Goal: Task Accomplishment & Management: Complete application form

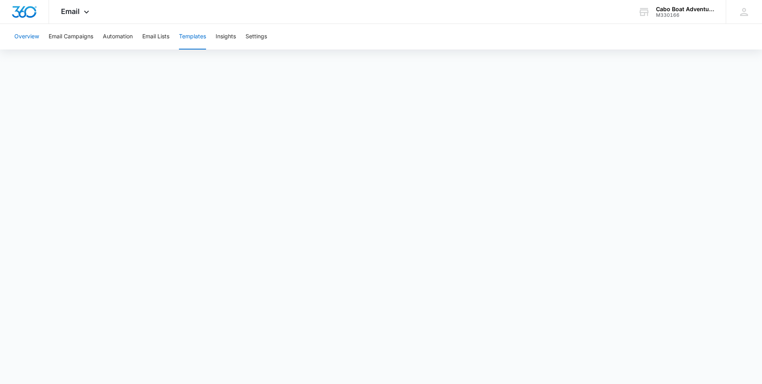
click at [31, 37] on button "Overview" at bounding box center [26, 37] width 25 height 26
click at [77, 12] on span "Email" at bounding box center [70, 11] width 19 height 8
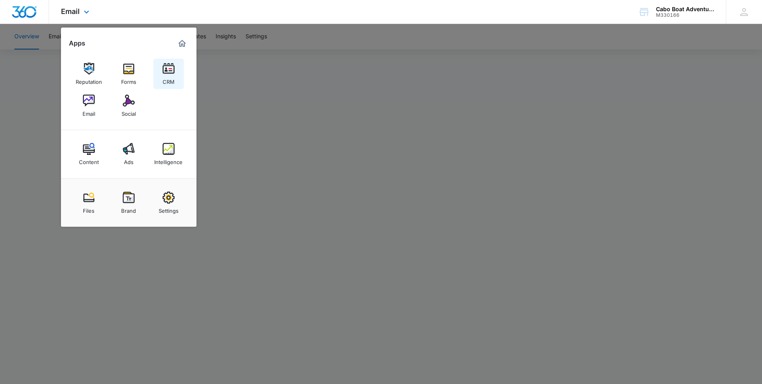
click at [164, 70] on img at bounding box center [169, 69] width 12 height 12
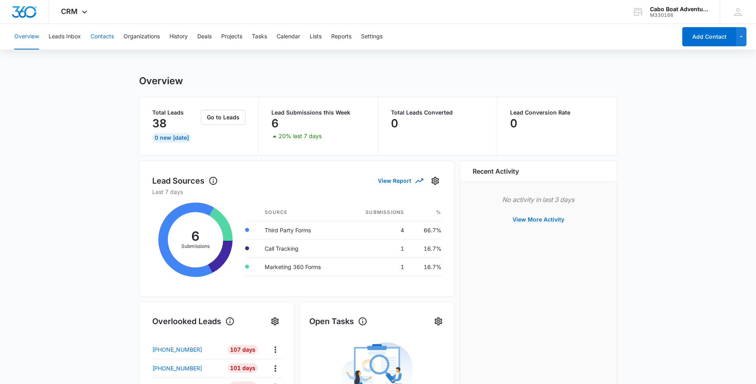
click at [109, 37] on button "Contacts" at bounding box center [102, 37] width 24 height 26
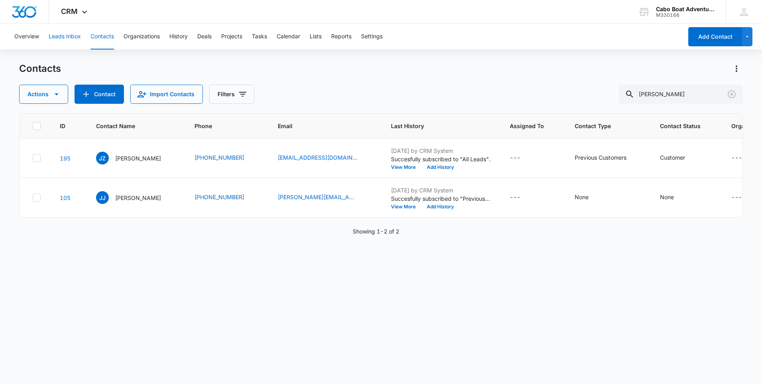
click at [59, 35] on button "Leads Inbox" at bounding box center [65, 37] width 32 height 26
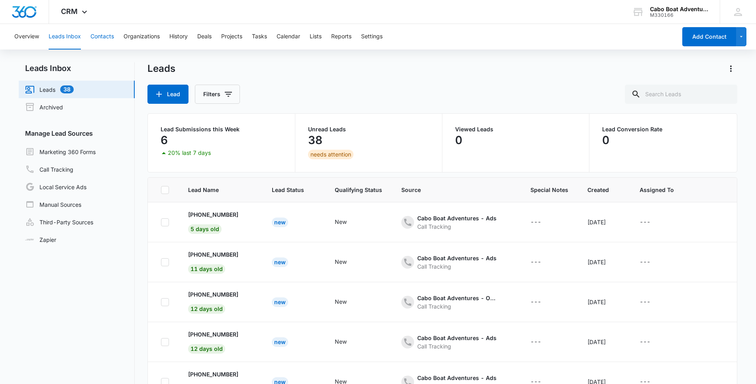
click at [107, 37] on button "Contacts" at bounding box center [102, 37] width 24 height 26
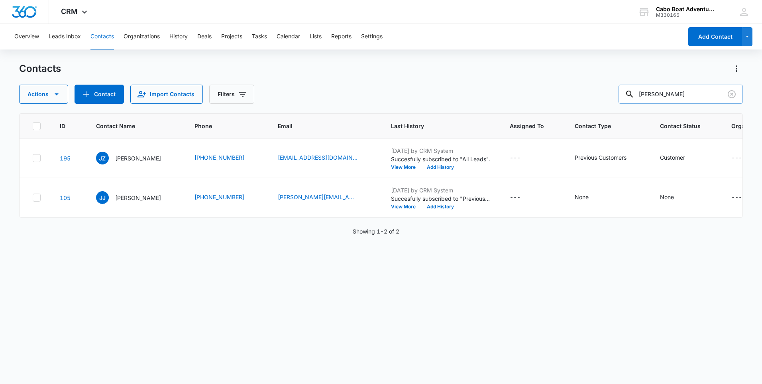
drag, startPoint x: 669, startPoint y: 90, endPoint x: 639, endPoint y: 96, distance: 30.2
click at [639, 96] on div "[PERSON_NAME]" at bounding box center [681, 94] width 124 height 19
type input "[PERSON_NAME]"
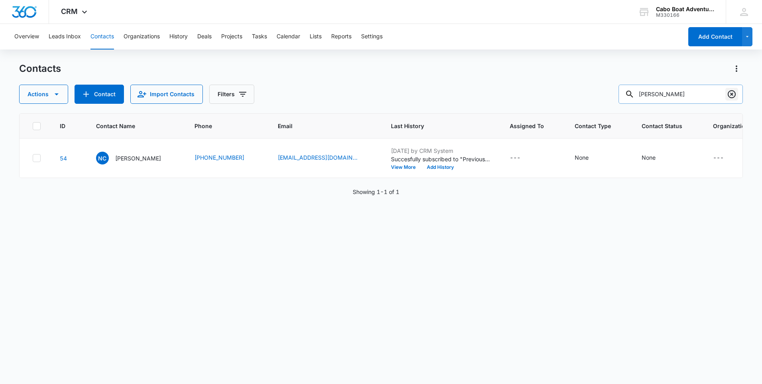
click at [732, 92] on icon "Clear" at bounding box center [732, 94] width 10 height 10
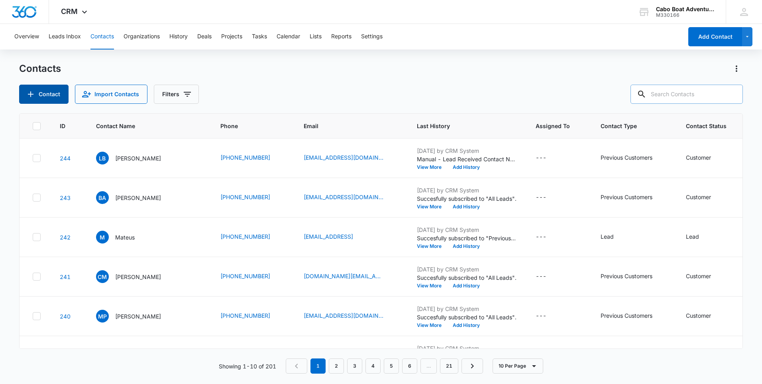
click at [47, 99] on button "Contact" at bounding box center [43, 94] width 49 height 19
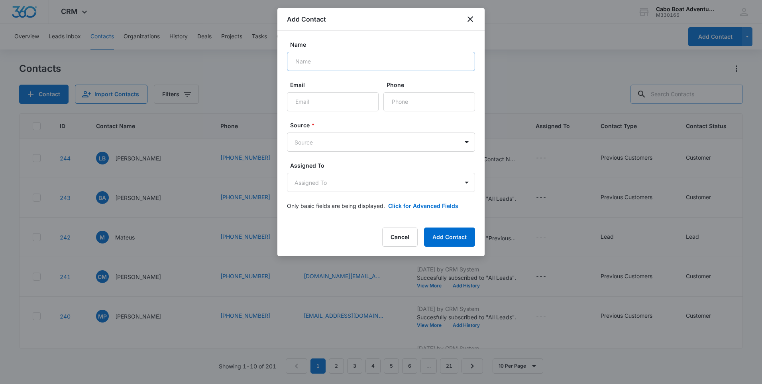
click at [329, 58] on input "Name" at bounding box center [381, 61] width 188 height 19
type input "[PERSON_NAME]"
click at [321, 101] on input "Email" at bounding box center [333, 101] width 92 height 19
type input "[PERSON_NAME][EMAIL_ADDRESS][DOMAIN_NAME]"
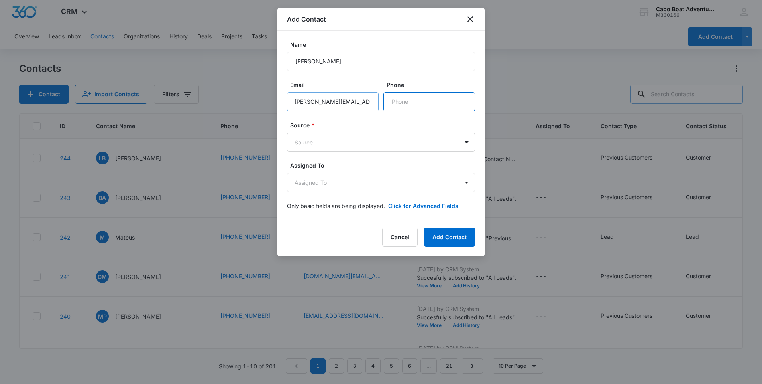
scroll to position [0, 0]
type input "[PHONE_NUMBER]"
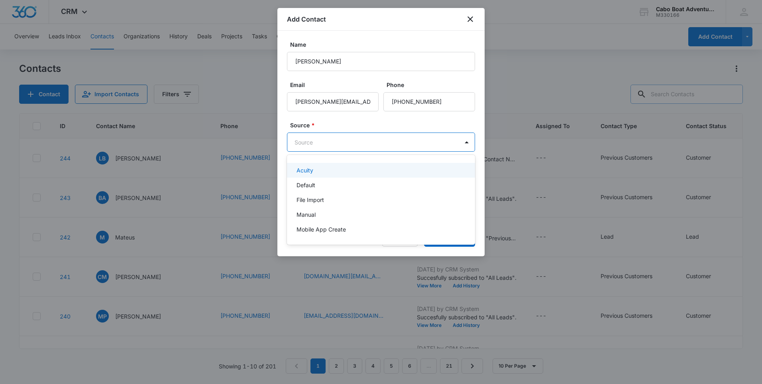
click at [320, 140] on body "CRM Apps Reputation Forms CRM Email Social Content Ads Intelligence Files Brand…" at bounding box center [381, 192] width 762 height 384
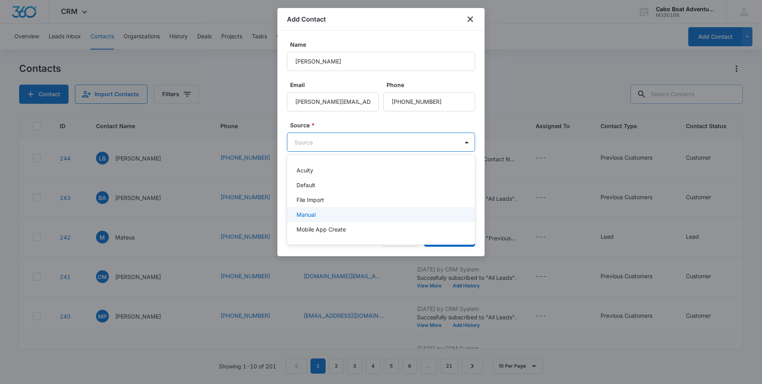
click at [311, 212] on p "Manual" at bounding box center [306, 214] width 19 height 8
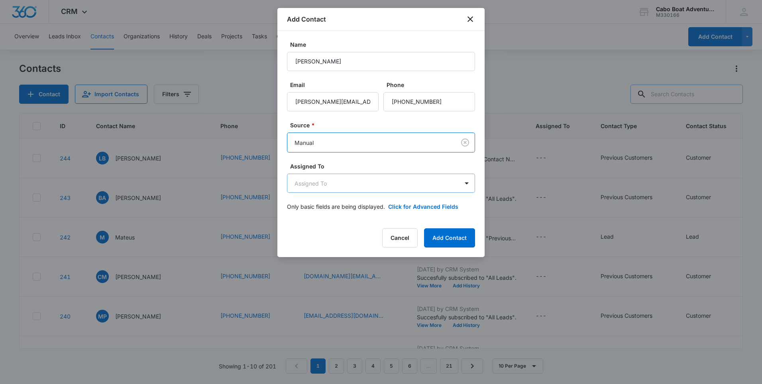
click at [316, 185] on body "CRM Apps Reputation Forms CRM Email Social Content Ads Intelligence Files Brand…" at bounding box center [381, 192] width 762 height 384
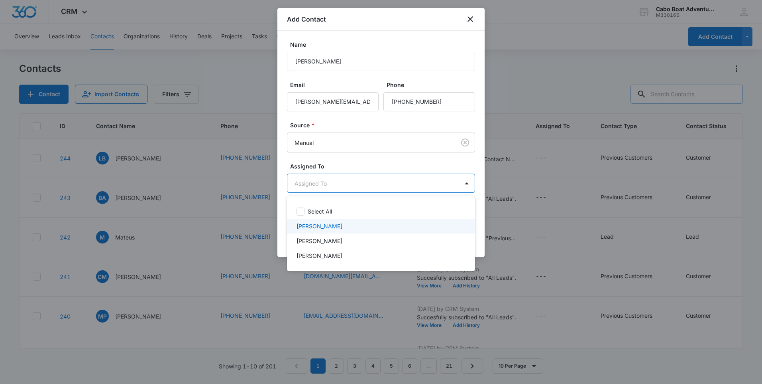
click at [313, 226] on p "[PERSON_NAME]" at bounding box center [320, 226] width 46 height 8
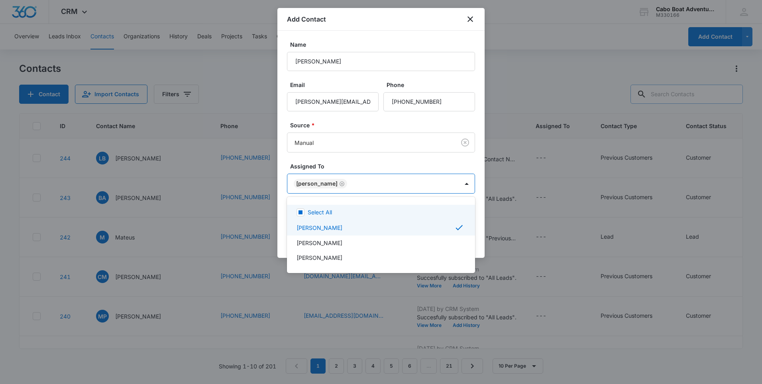
click at [358, 161] on div at bounding box center [381, 192] width 762 height 384
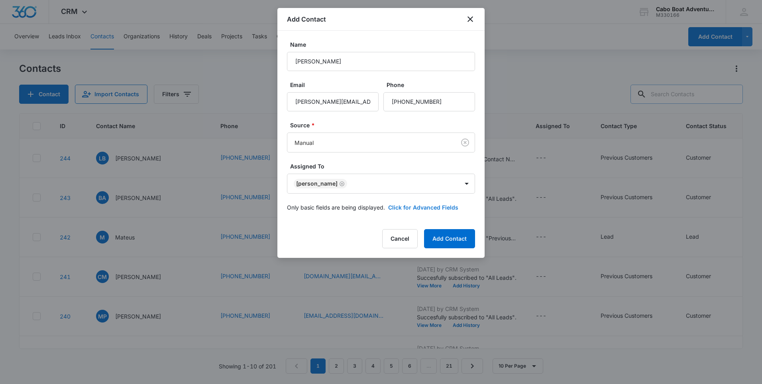
click at [415, 209] on button "Click for Advanced Fields" at bounding box center [423, 207] width 70 height 8
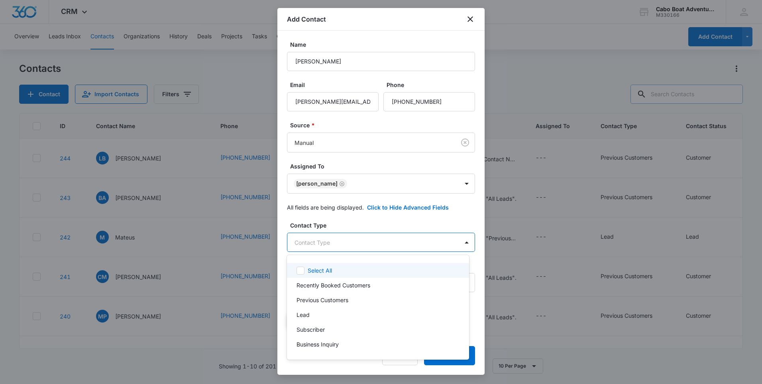
click at [333, 239] on body "CRM Apps Reputation Forms CRM Email Social Content Ads Intelligence Files Brand…" at bounding box center [381, 192] width 762 height 384
click at [330, 286] on p "Recently Booked Customers" at bounding box center [334, 285] width 74 height 8
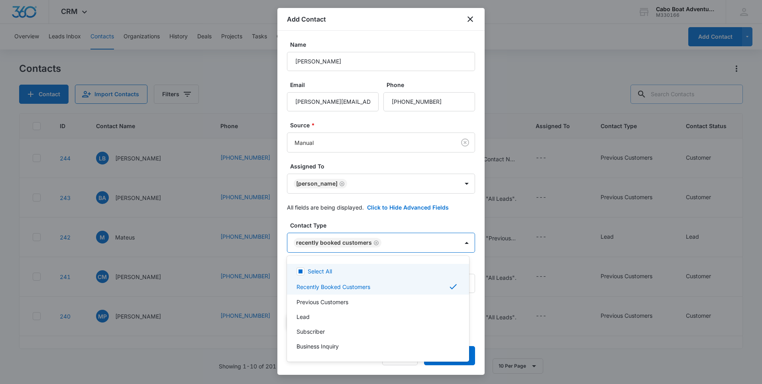
click at [372, 223] on div at bounding box center [381, 192] width 762 height 384
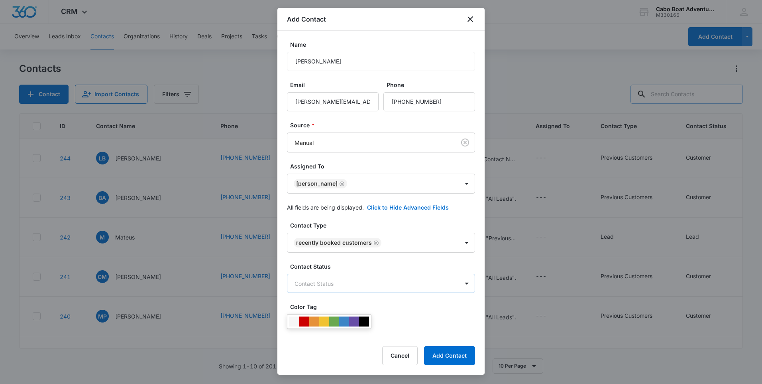
click at [327, 284] on body "CRM Apps Reputation Forms CRM Email Social Content Ads Intelligence Files Brand…" at bounding box center [381, 192] width 762 height 384
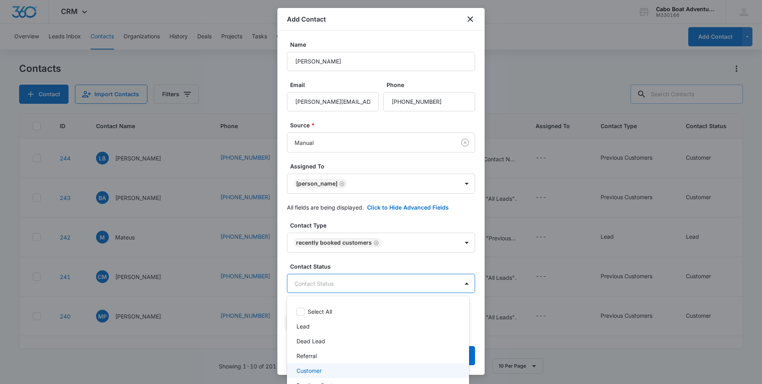
click at [321, 374] on p "Customer" at bounding box center [309, 370] width 25 height 8
click at [366, 261] on div at bounding box center [381, 192] width 762 height 384
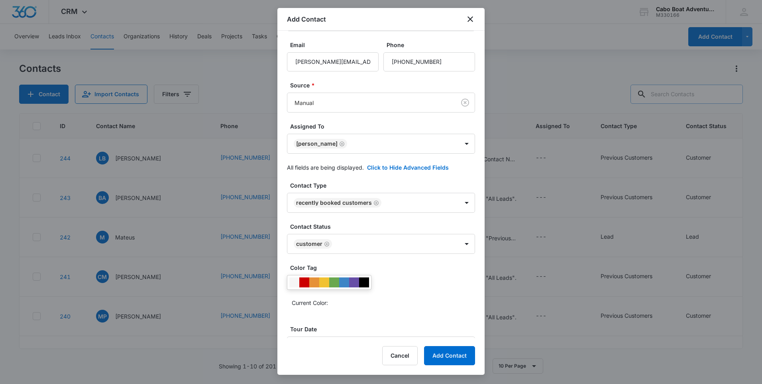
scroll to position [98, 0]
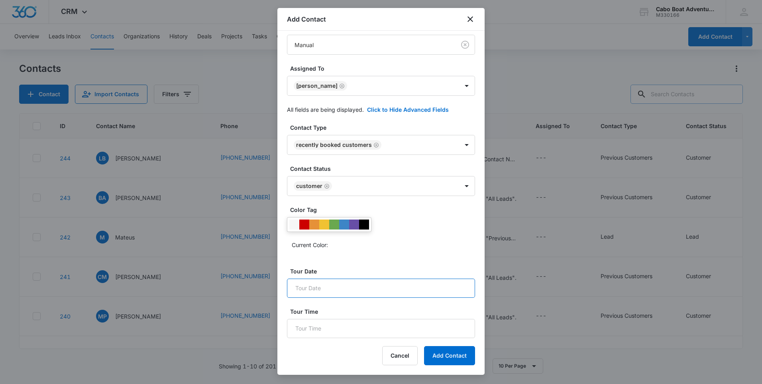
click at [346, 291] on input "Tour Date" at bounding box center [381, 287] width 188 height 19
type input "[DATE]"
click at [321, 331] on input "Tour Time" at bounding box center [381, 328] width 188 height 19
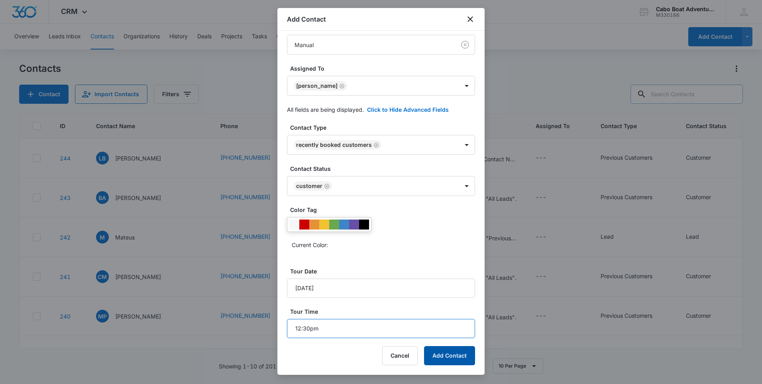
type input "12:30pm"
click at [456, 351] on button "Add Contact" at bounding box center [449, 355] width 51 height 19
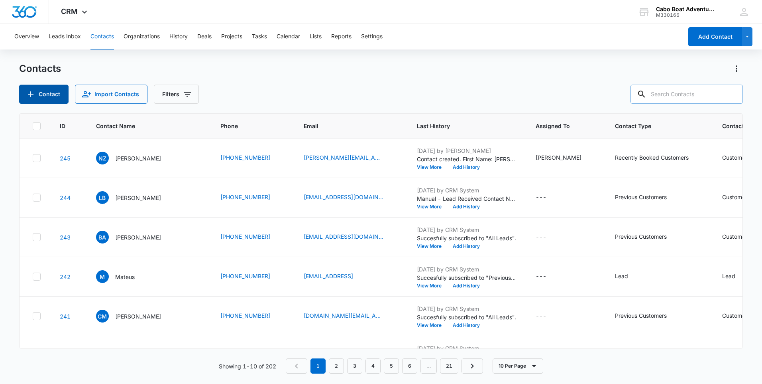
click at [47, 89] on button "Contact" at bounding box center [43, 94] width 49 height 19
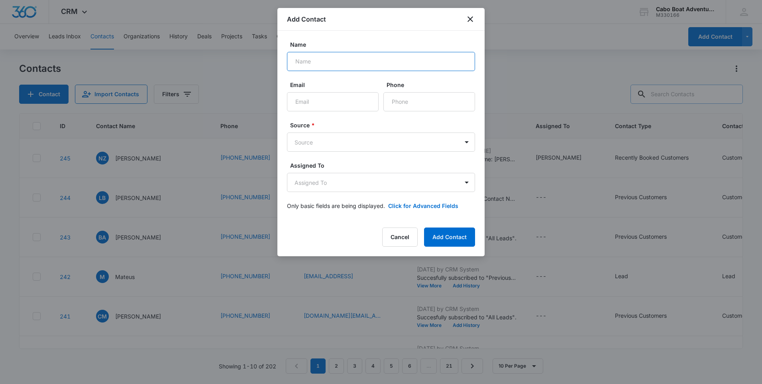
click at [319, 58] on input "Name" at bounding box center [381, 61] width 188 height 19
type input "[PERSON_NAME]"
type input "[EMAIL_ADDRESS][DOMAIN_NAME]"
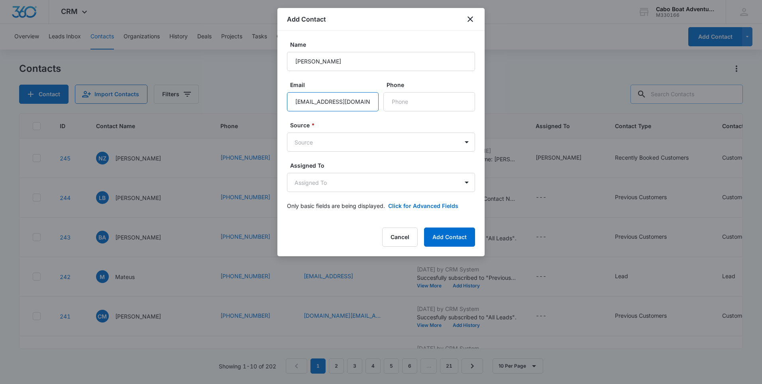
click at [371, 101] on input "[EMAIL_ADDRESS][DOMAIN_NAME]" at bounding box center [333, 101] width 92 height 19
click at [366, 102] on input "[EMAIL_ADDRESS][DOMAIN_NAME]" at bounding box center [333, 101] width 92 height 19
drag, startPoint x: 437, startPoint y: 103, endPoint x: 386, endPoint y: 106, distance: 50.7
click at [388, 106] on input "Phone" at bounding box center [430, 101] width 92 height 19
type input "[PHONE_NUMBER]"
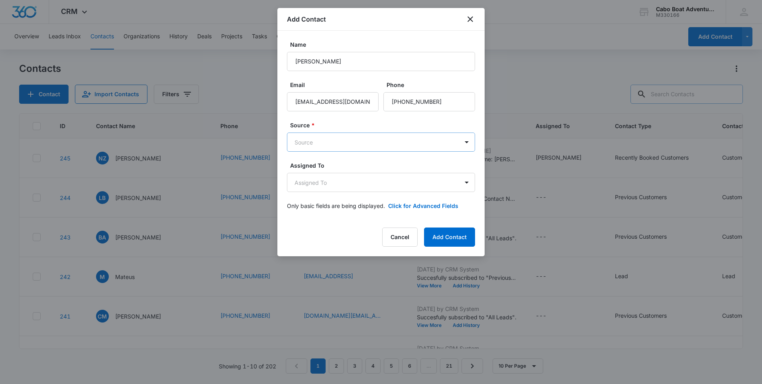
click at [309, 142] on body "CRM Apps Reputation Forms CRM Email Social Content Ads Intelligence Files Brand…" at bounding box center [381, 192] width 762 height 384
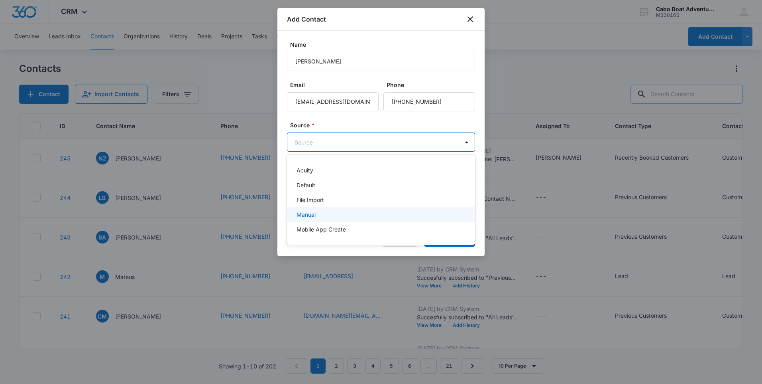
click at [316, 213] on div "Manual" at bounding box center [380, 214] width 167 height 8
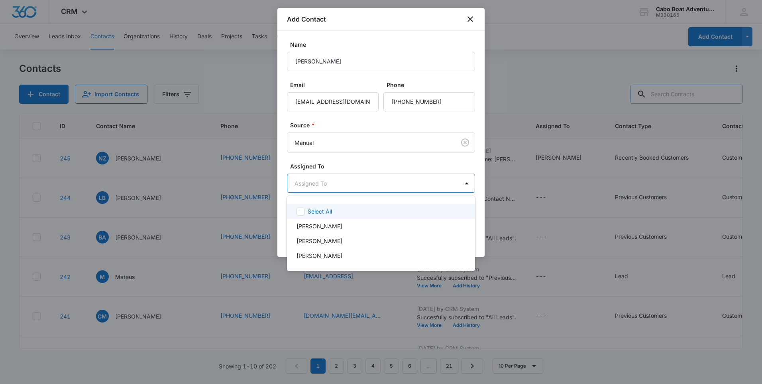
click at [317, 185] on body "CRM Apps Reputation Forms CRM Email Social Content Ads Intelligence Files Brand…" at bounding box center [381, 192] width 762 height 384
click at [314, 230] on div "[PERSON_NAME]" at bounding box center [381, 225] width 188 height 15
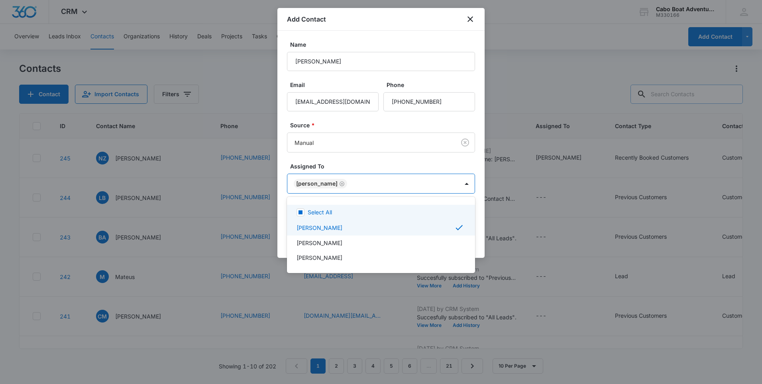
click at [351, 157] on div at bounding box center [381, 192] width 762 height 384
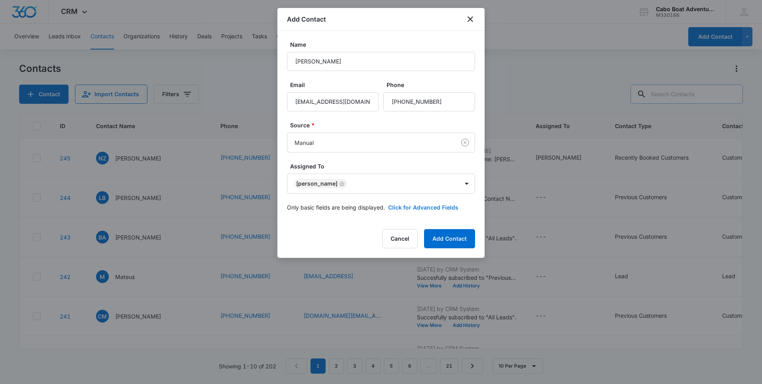
click at [427, 208] on button "Click for Advanced Fields" at bounding box center [423, 207] width 70 height 8
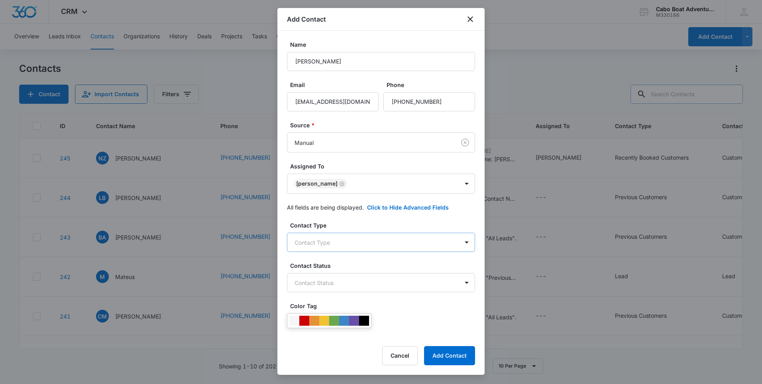
click at [330, 242] on body "CRM Apps Reputation Forms CRM Email Social Content Ads Intelligence Files Brand…" at bounding box center [381, 192] width 762 height 384
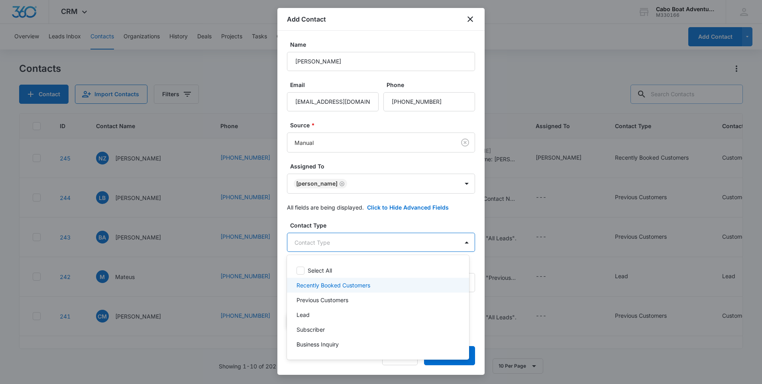
click at [337, 285] on p "Recently Booked Customers" at bounding box center [334, 285] width 74 height 8
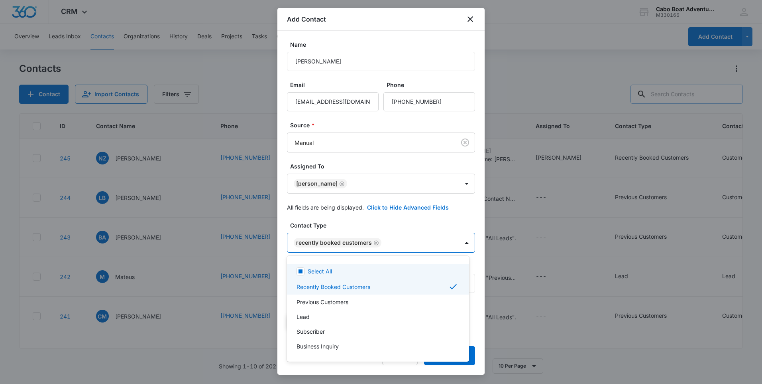
click at [378, 222] on div at bounding box center [381, 192] width 762 height 384
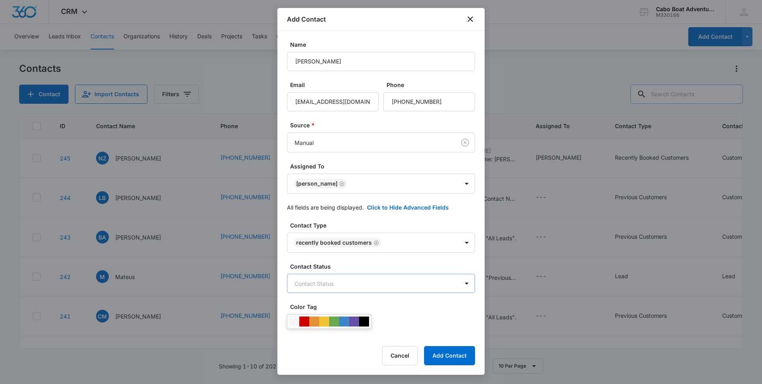
click at [342, 282] on body "CRM Apps Reputation Forms CRM Email Social Content Ads Intelligence Files Brand…" at bounding box center [381, 192] width 762 height 384
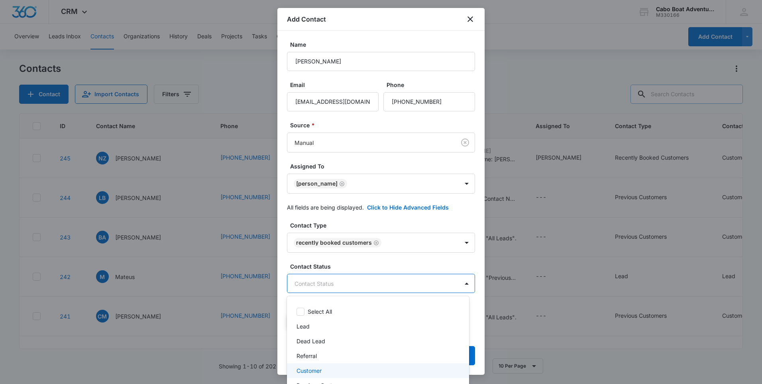
click at [305, 368] on p "Customer" at bounding box center [309, 370] width 25 height 8
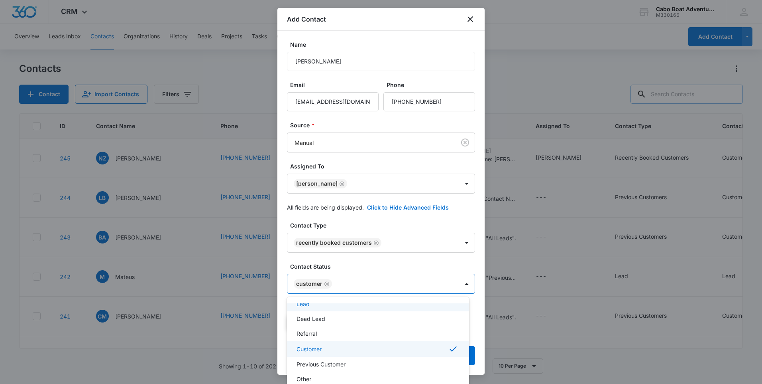
click at [359, 268] on div at bounding box center [381, 192] width 762 height 384
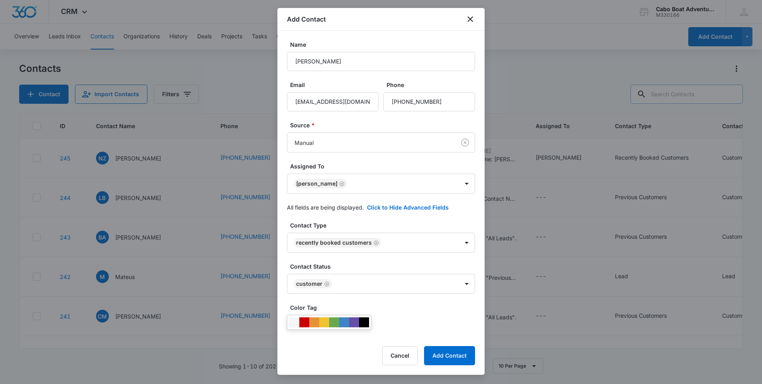
scroll to position [80, 0]
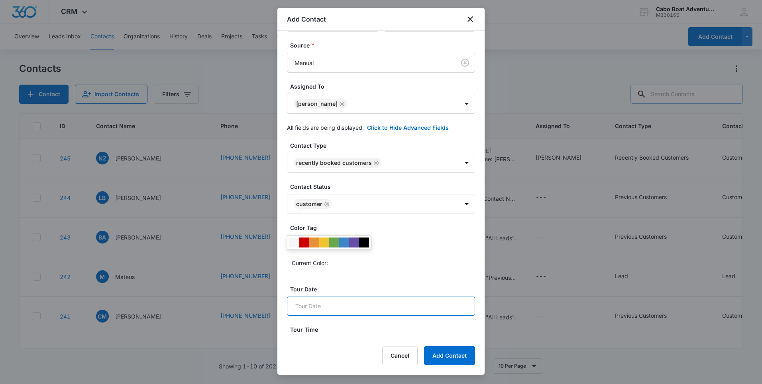
click at [327, 310] on input "Tour Date" at bounding box center [381, 305] width 188 height 19
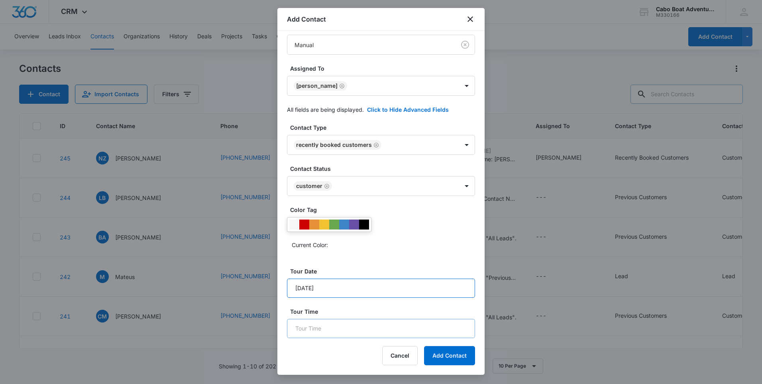
type input "[DATE]"
click at [326, 327] on input "Tour Time" at bounding box center [381, 328] width 188 height 19
type input "3:30pm"
click at [453, 351] on button "Add Contact" at bounding box center [449, 355] width 51 height 19
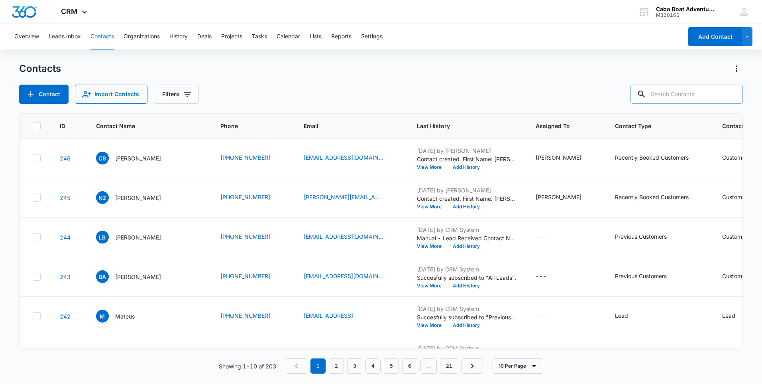
click at [693, 95] on input "text" at bounding box center [687, 94] width 112 height 19
type input "[PERSON_NAME]"
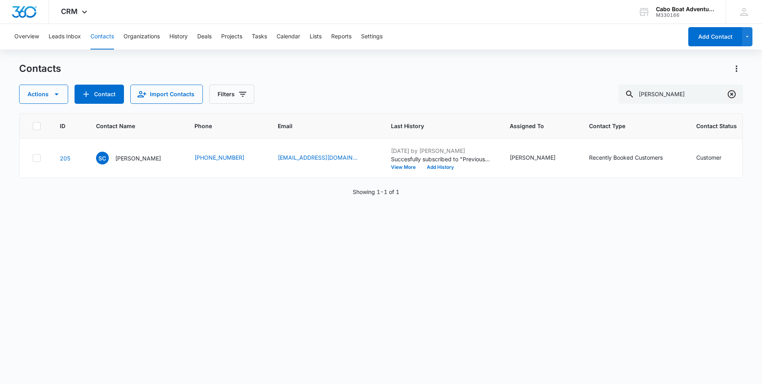
click at [731, 94] on icon "Clear" at bounding box center [732, 94] width 10 height 10
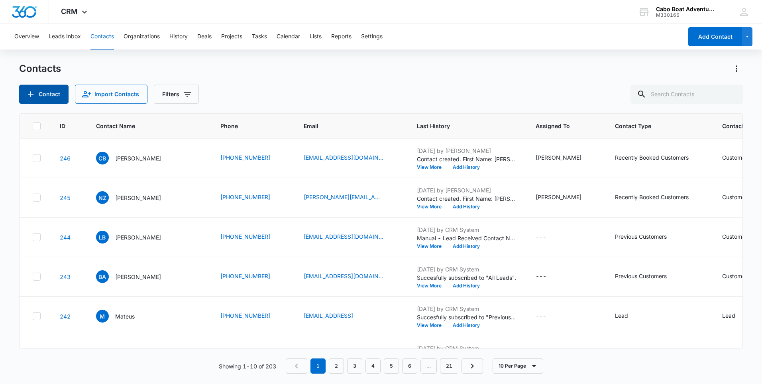
click at [42, 91] on button "Contact" at bounding box center [43, 94] width 49 height 19
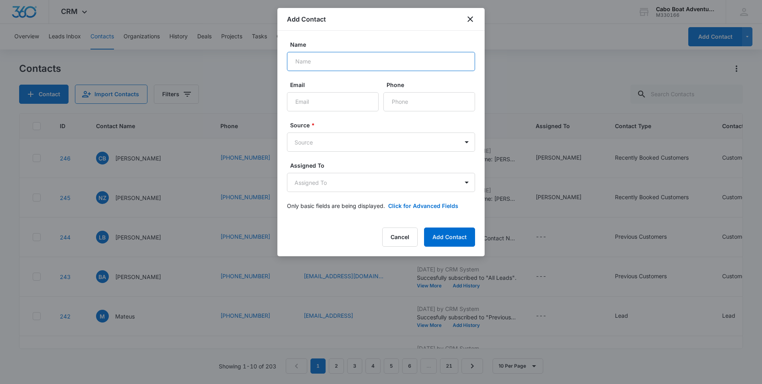
click at [335, 61] on input "Name" at bounding box center [381, 61] width 188 height 19
type input "[PERSON_NAME]"
click at [330, 107] on input "Email" at bounding box center [333, 101] width 92 height 19
type input "[EMAIL_ADDRESS][DOMAIN_NAME]"
type input "[PHONE_NUMBER]"
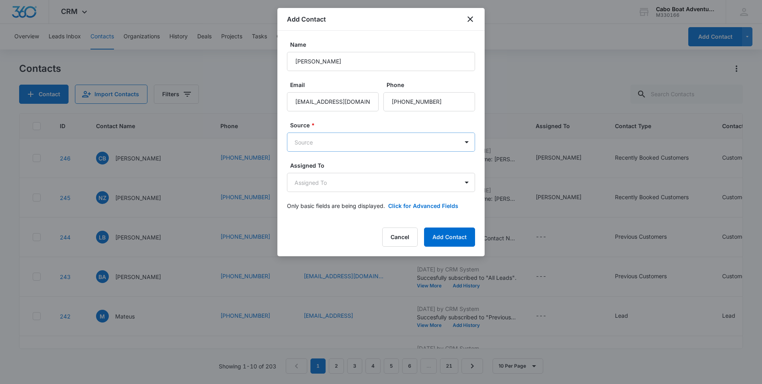
click at [312, 137] on body "CRM Apps Reputation Forms CRM Email Social Content Ads Intelligence Files Brand…" at bounding box center [381, 192] width 762 height 384
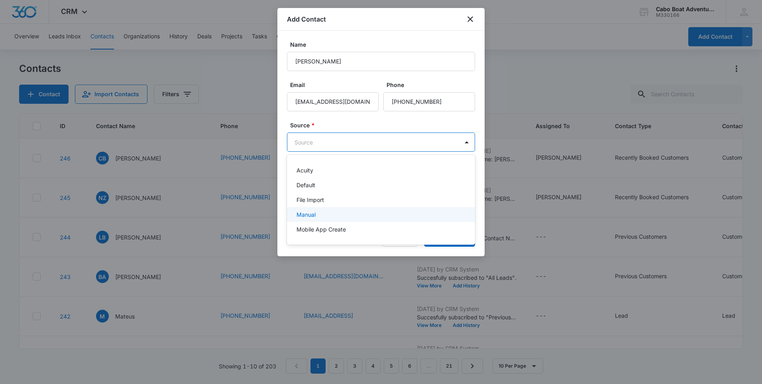
click at [305, 211] on p "Manual" at bounding box center [306, 214] width 19 height 8
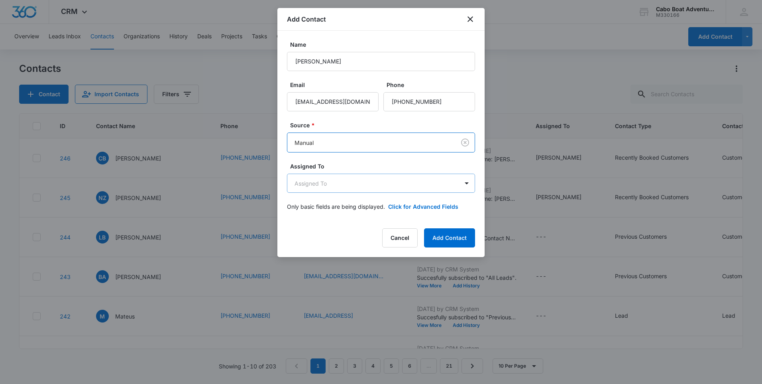
click at [311, 187] on body "CRM Apps Reputation Forms CRM Email Social Content Ads Intelligence Files Brand…" at bounding box center [381, 192] width 762 height 384
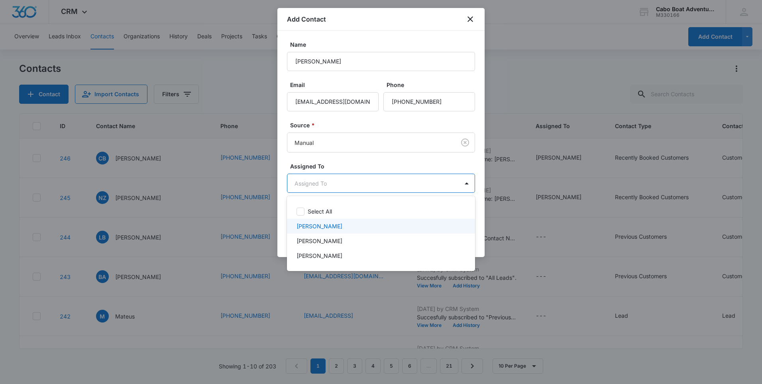
click at [316, 224] on p "[PERSON_NAME]" at bounding box center [320, 226] width 46 height 8
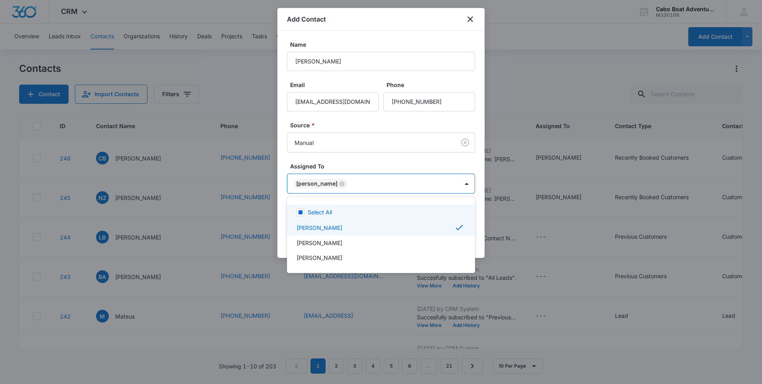
click at [344, 168] on div at bounding box center [381, 192] width 762 height 384
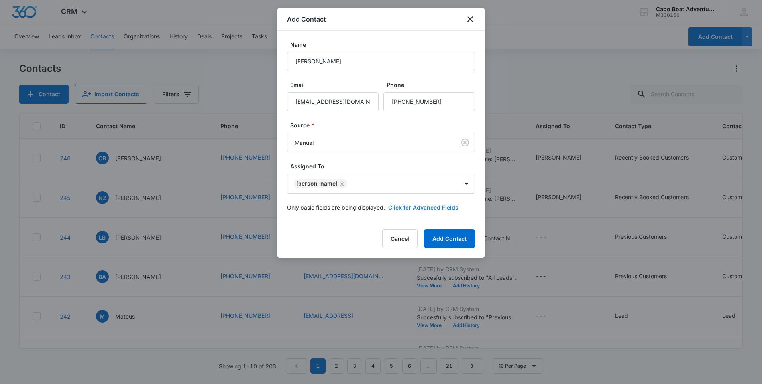
click at [403, 209] on button "Click for Advanced Fields" at bounding box center [423, 207] width 70 height 8
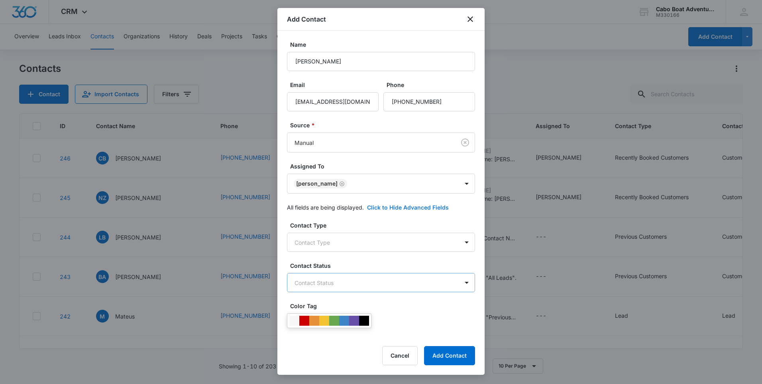
scroll to position [40, 0]
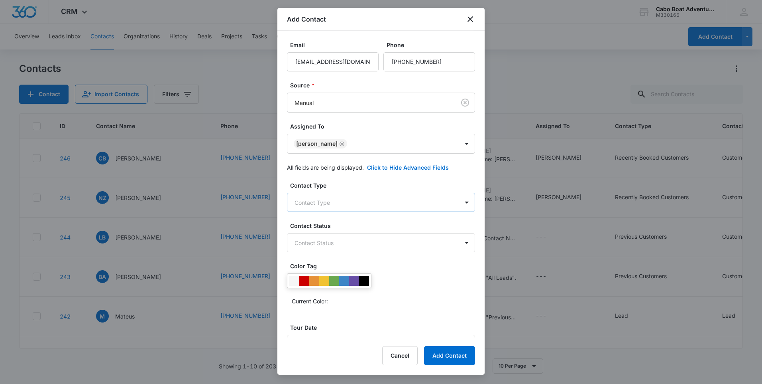
click at [323, 202] on body "CRM Apps Reputation Forms CRM Email Social Content Ads Intelligence Files Brand…" at bounding box center [381, 192] width 762 height 384
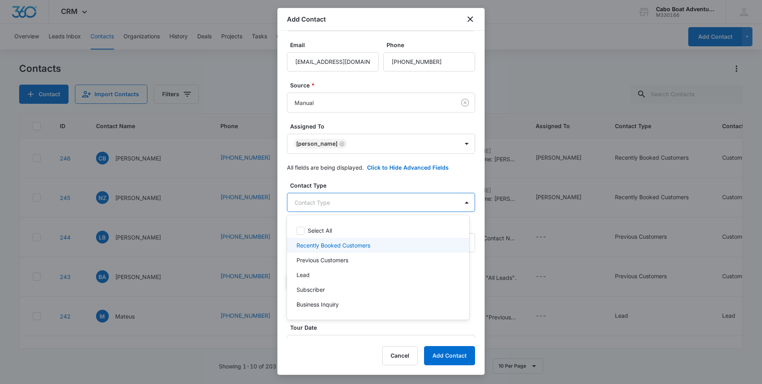
click at [322, 247] on p "Recently Booked Customers" at bounding box center [334, 245] width 74 height 8
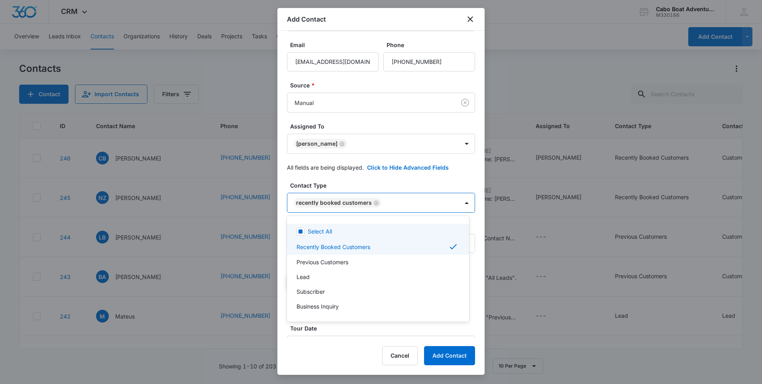
click at [373, 185] on div at bounding box center [381, 192] width 762 height 384
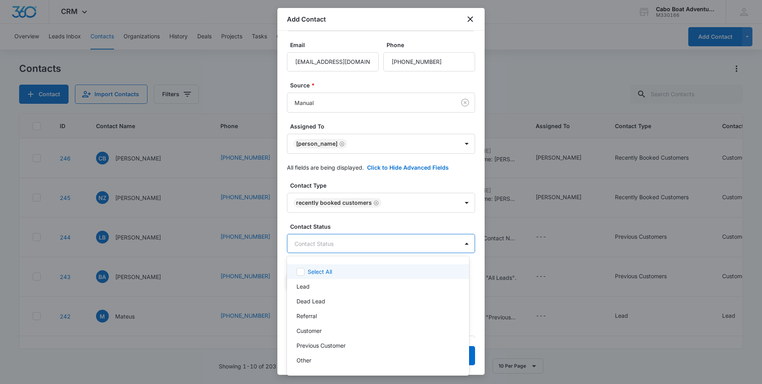
click at [344, 245] on body "CRM Apps Reputation Forms CRM Email Social Content Ads Intelligence Files Brand…" at bounding box center [381, 192] width 762 height 384
click at [318, 327] on p "Customer" at bounding box center [309, 330] width 25 height 8
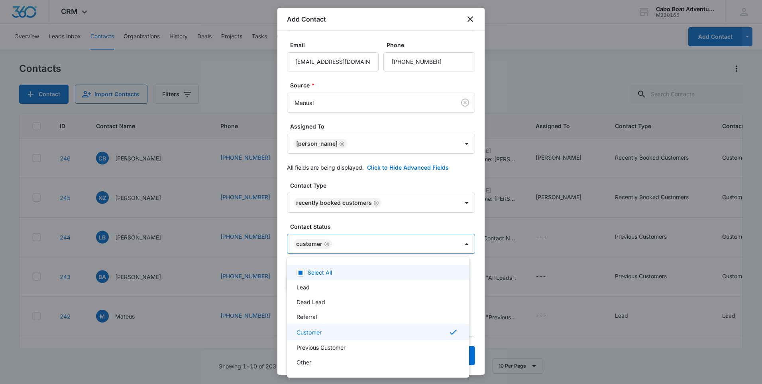
click at [350, 221] on div at bounding box center [381, 192] width 762 height 384
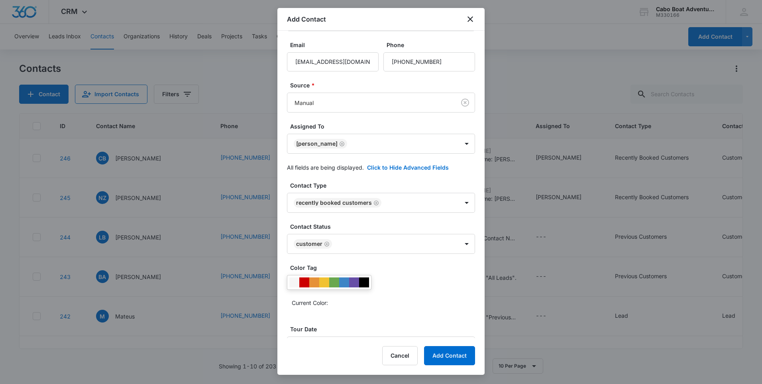
scroll to position [98, 0]
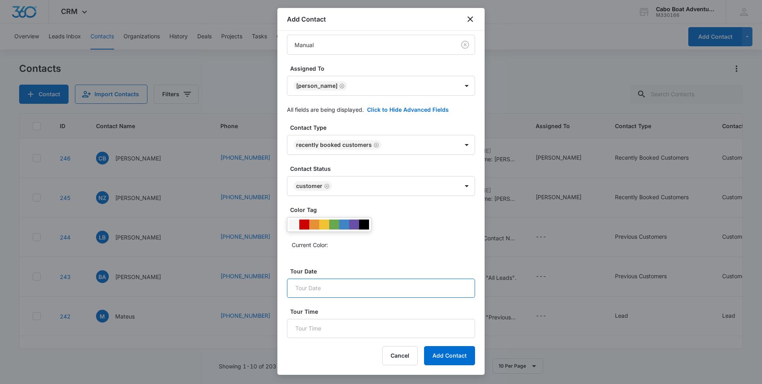
click at [324, 284] on input "Tour Date" at bounding box center [381, 287] width 188 height 19
type input "[DATE]"
click at [332, 333] on input "Tour Time" at bounding box center [381, 328] width 188 height 19
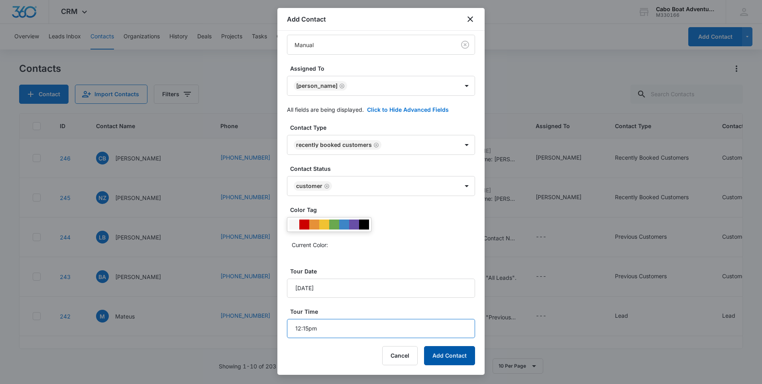
type input "12:15pm"
click at [447, 356] on button "Add Contact" at bounding box center [449, 355] width 51 height 19
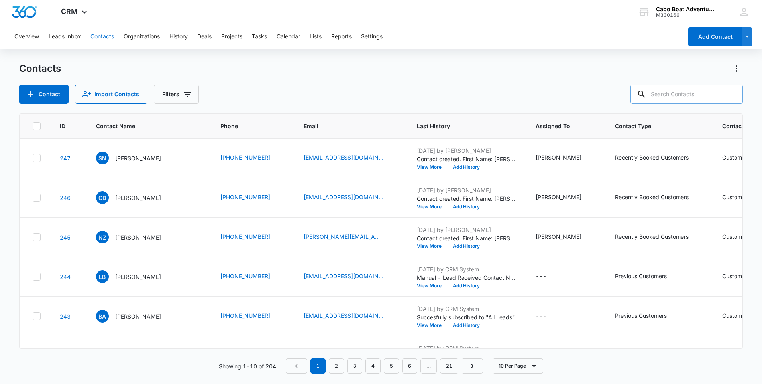
click at [692, 95] on input "text" at bounding box center [687, 94] width 112 height 19
type input "[PERSON_NAME]"
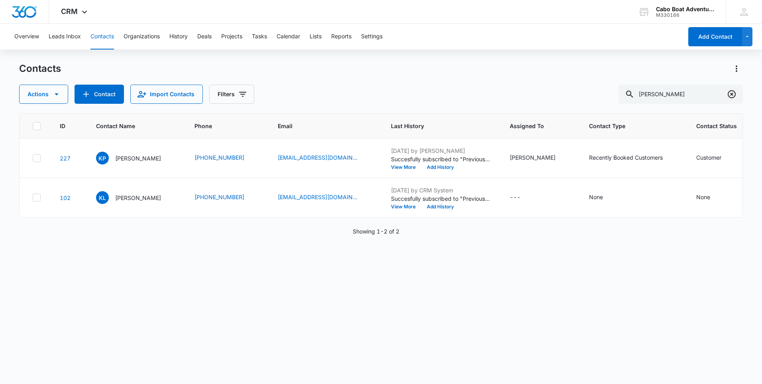
click at [735, 96] on icon "Clear" at bounding box center [732, 94] width 10 height 10
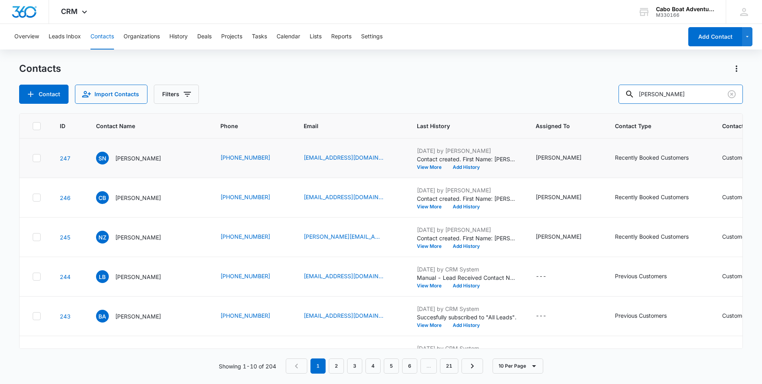
type input "[PERSON_NAME]"
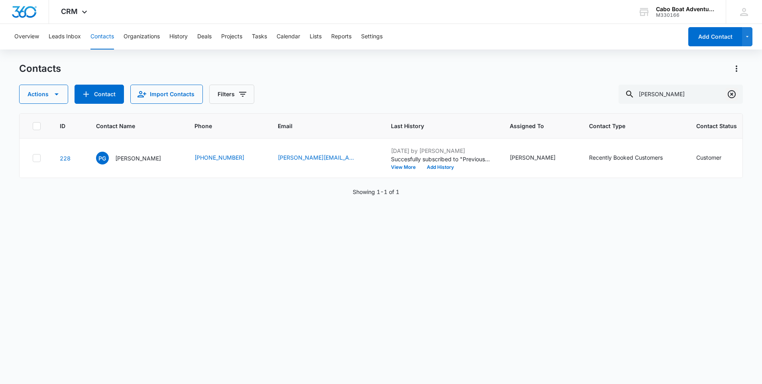
click at [731, 95] on icon "Clear" at bounding box center [732, 94] width 8 height 8
